Goal: Information Seeking & Learning: Learn about a topic

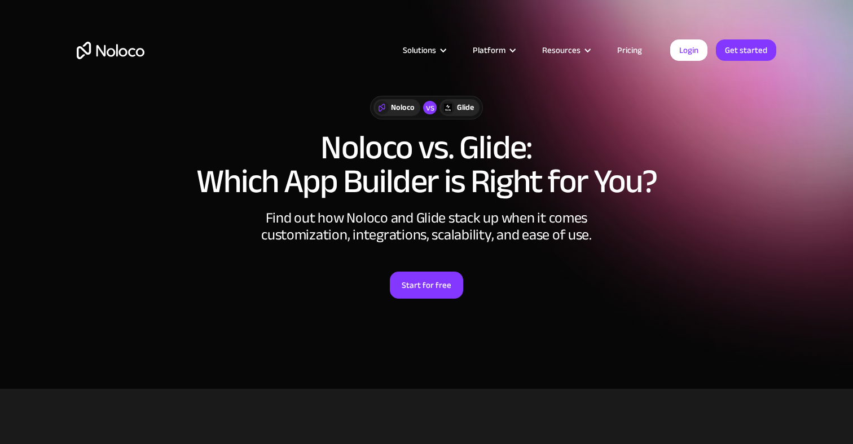
click at [633, 47] on link "Pricing" at bounding box center [629, 50] width 53 height 15
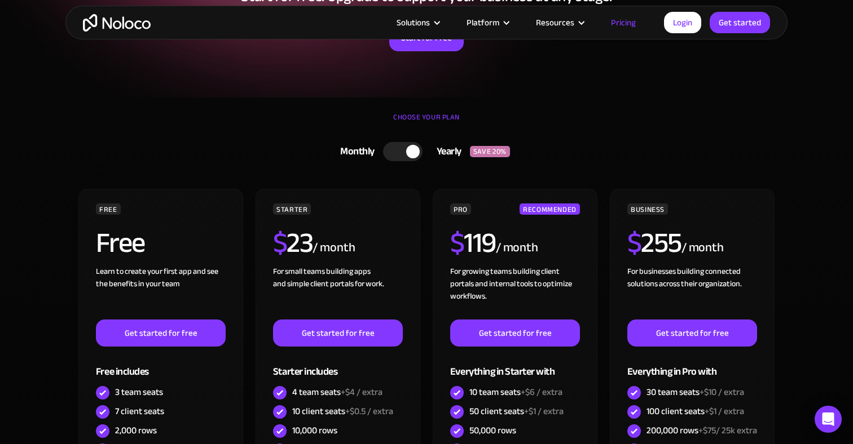
scroll to position [192, 0]
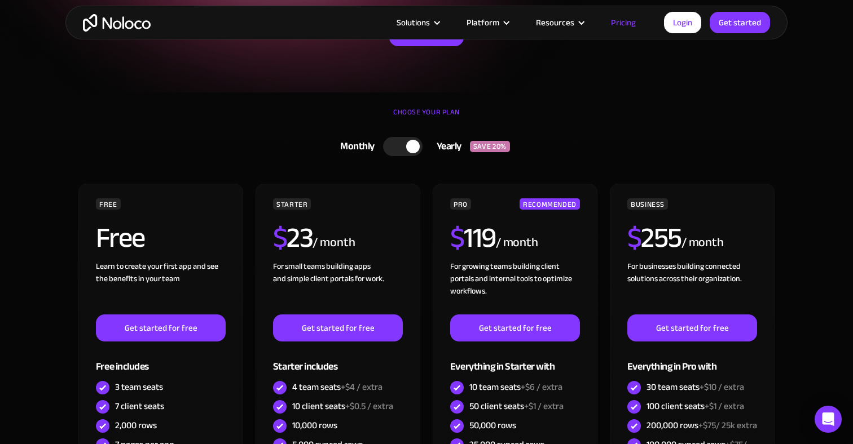
click at [394, 153] on div at bounding box center [402, 146] width 39 height 19
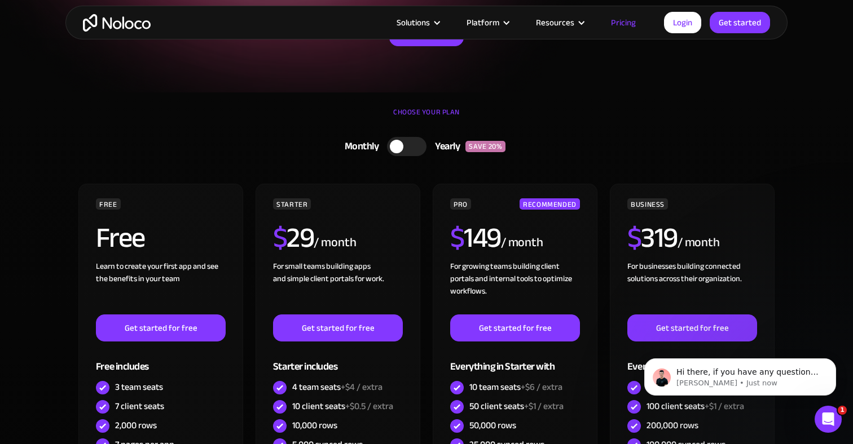
scroll to position [0, 0]
click at [395, 153] on div at bounding box center [397, 147] width 14 height 14
